Goal: Transaction & Acquisition: Purchase product/service

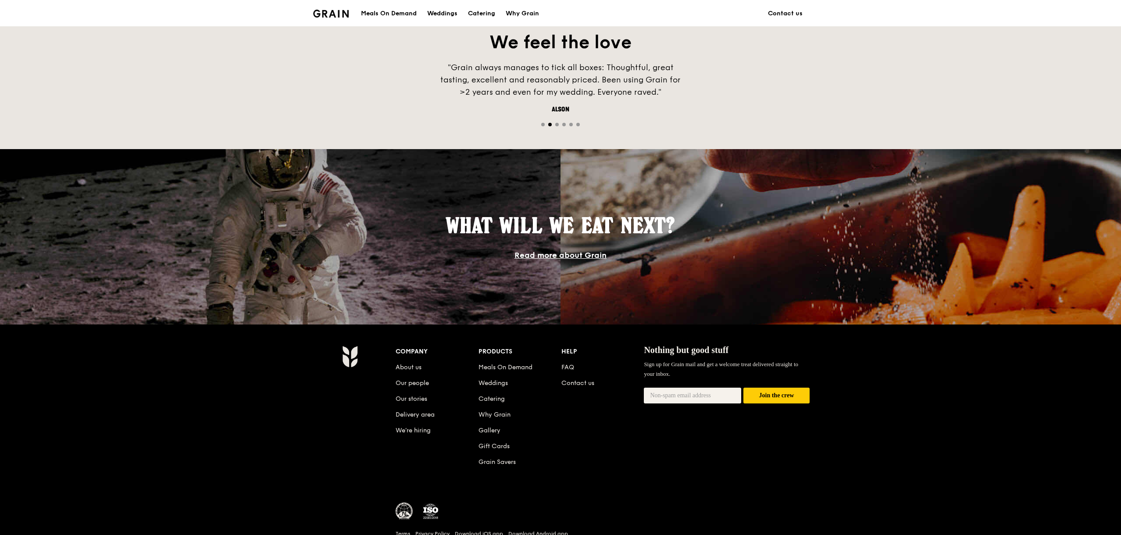
scroll to position [676, 0]
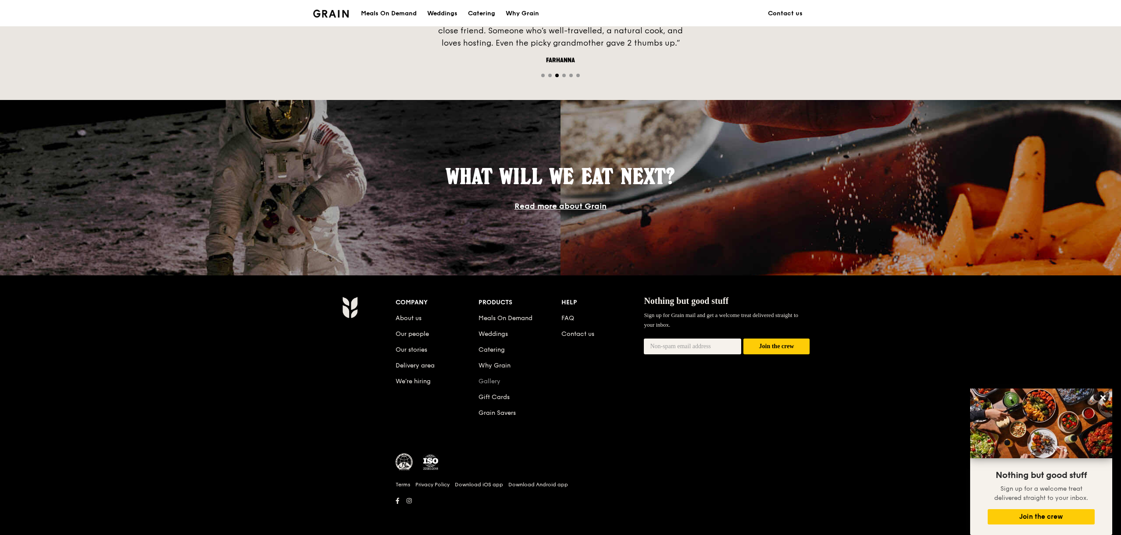
click at [493, 381] on link "Gallery" at bounding box center [490, 381] width 22 height 7
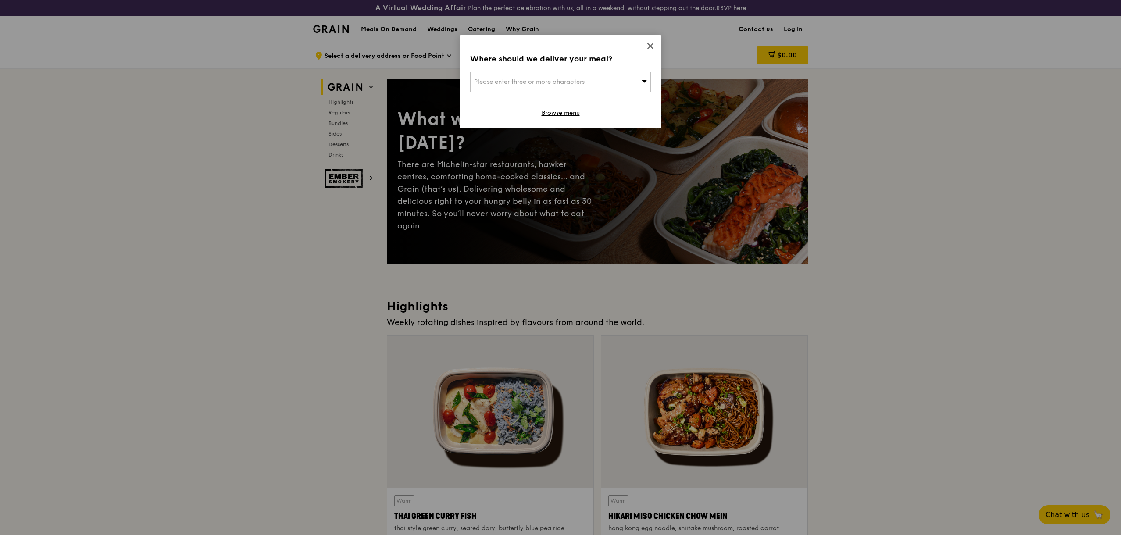
click at [650, 47] on icon at bounding box center [651, 46] width 8 height 8
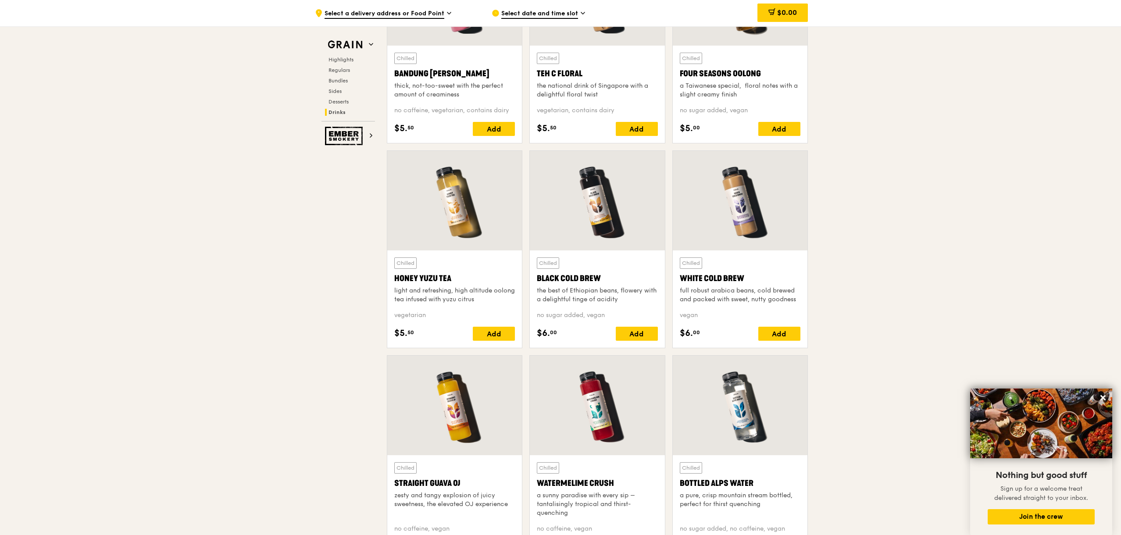
scroll to position [2999, 0]
